Goal: Navigation & Orientation: Find specific page/section

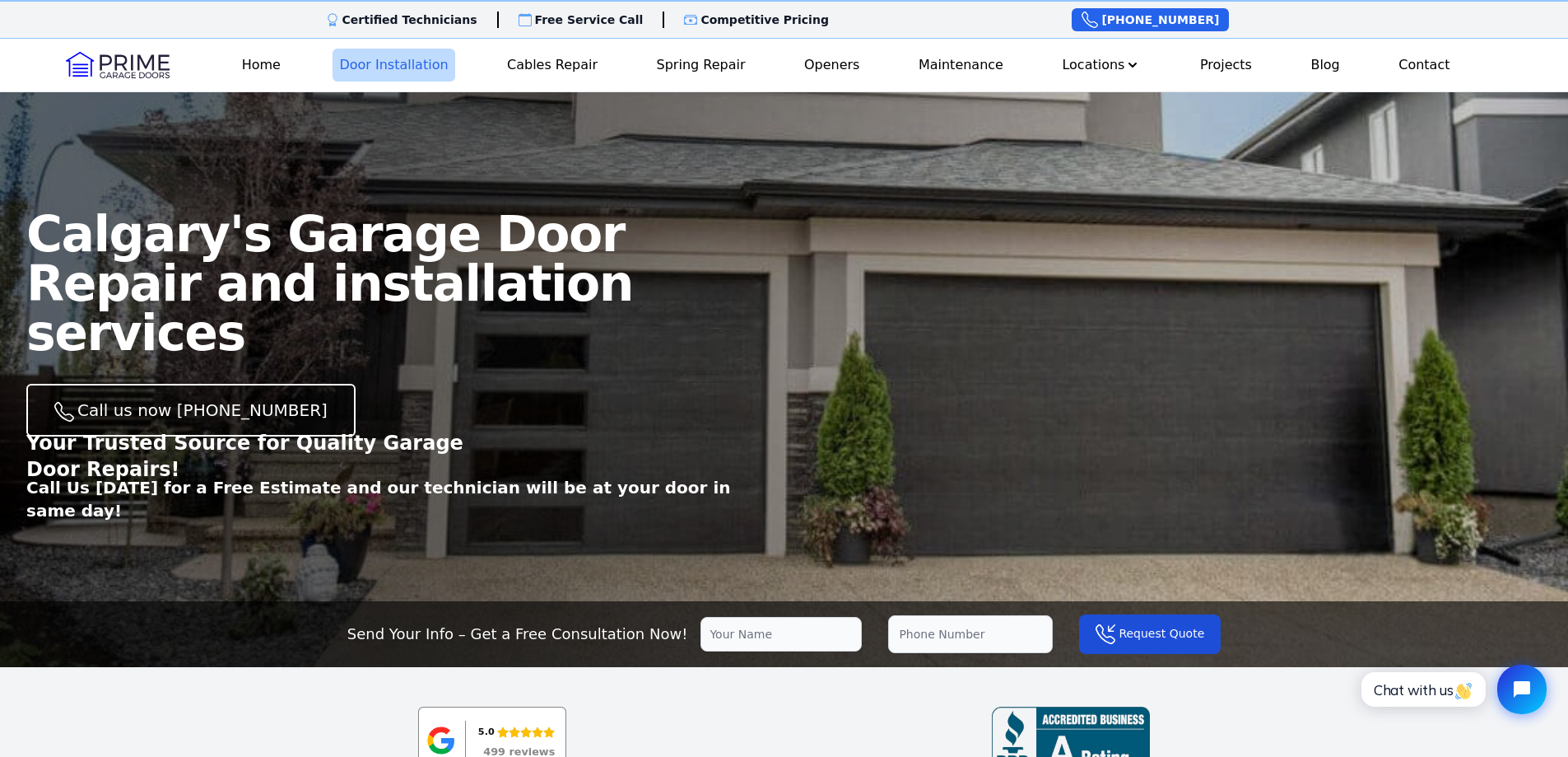
click at [424, 59] on link "Door Installation" at bounding box center [394, 65] width 122 height 33
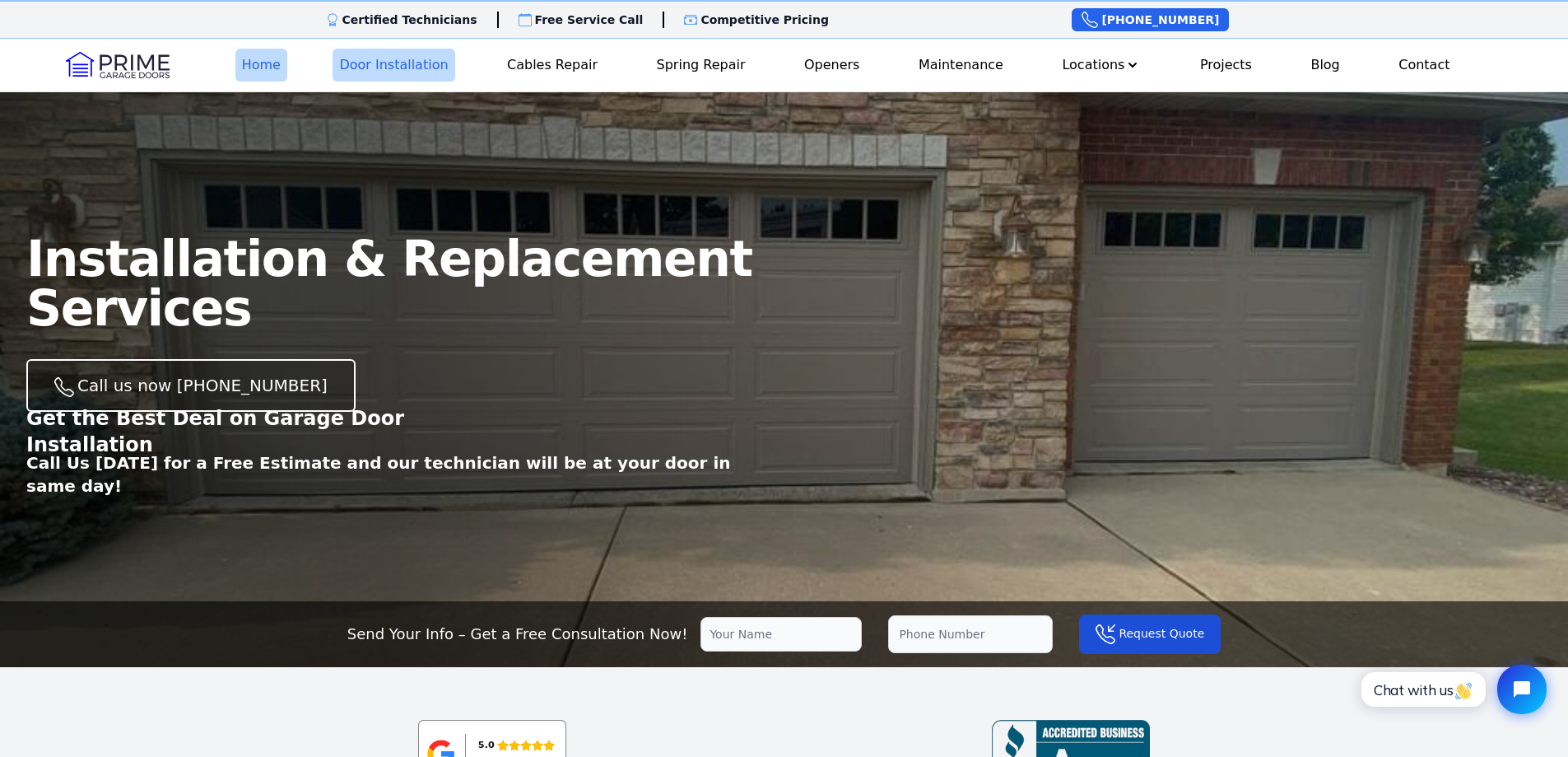
click at [265, 67] on link "Home" at bounding box center [261, 65] width 52 height 33
